Goal: Information Seeking & Learning: Understand process/instructions

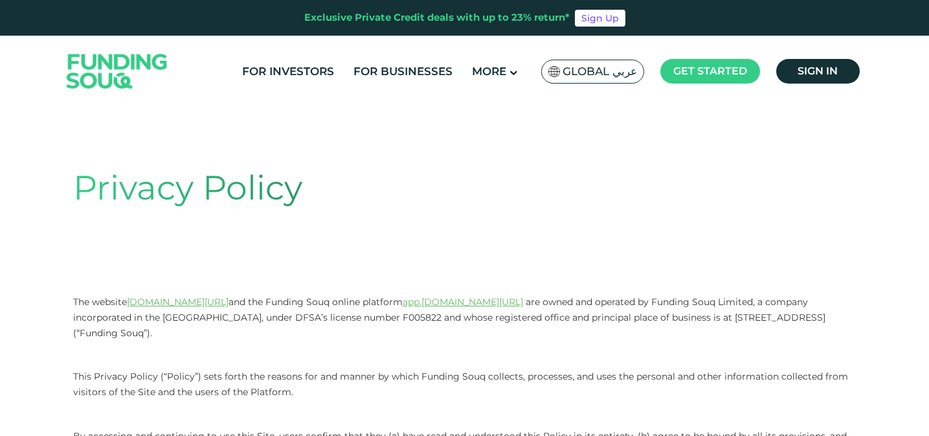
click at [577, 71] on span "Global عربي" at bounding box center [600, 71] width 74 height 15
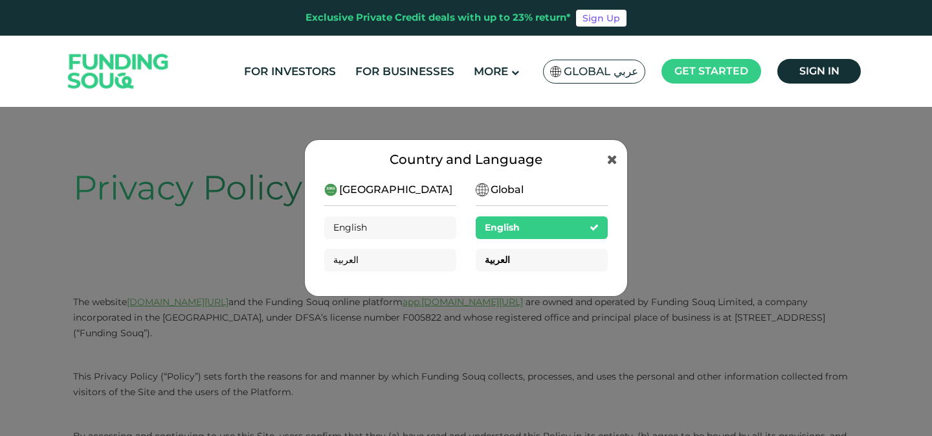
click at [511, 258] on div "العربية" at bounding box center [542, 260] width 132 height 23
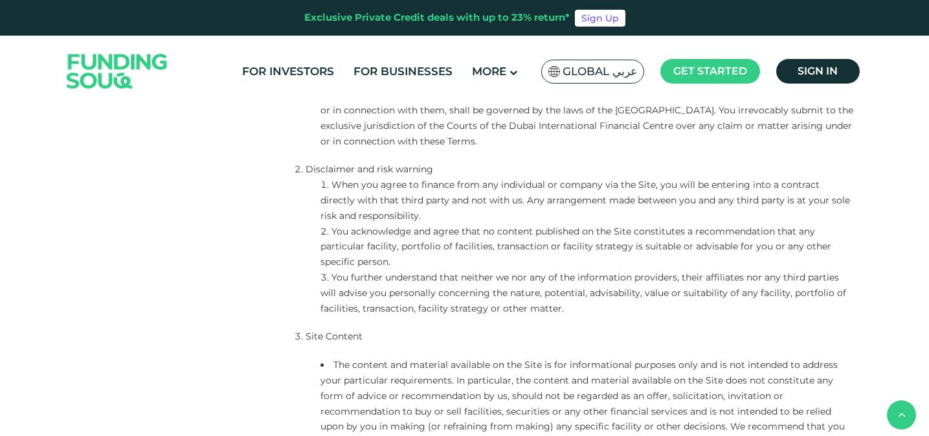
scroll to position [825, 0]
